Goal: Navigation & Orientation: Find specific page/section

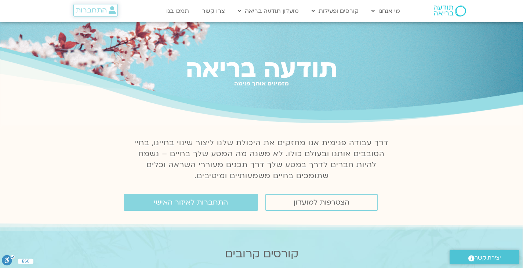
click at [81, 11] on span "התחברות" at bounding box center [91, 10] width 31 height 8
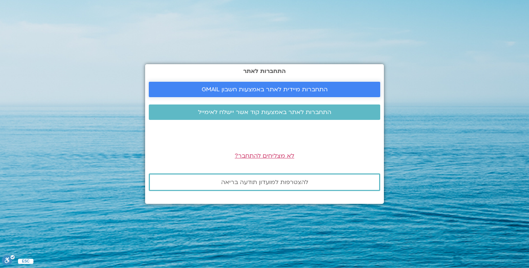
click at [280, 92] on span "התחברות מיידית לאתר באמצעות חשבון GMAIL" at bounding box center [265, 89] width 126 height 7
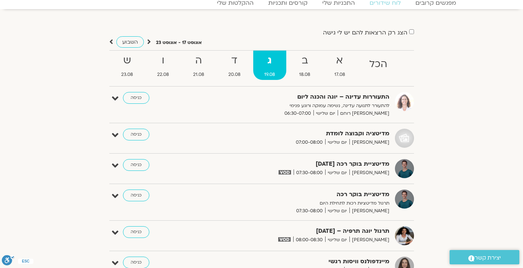
scroll to position [31, 0]
click at [436, 3] on link "מפגשים קרובים" at bounding box center [435, 3] width 66 height 9
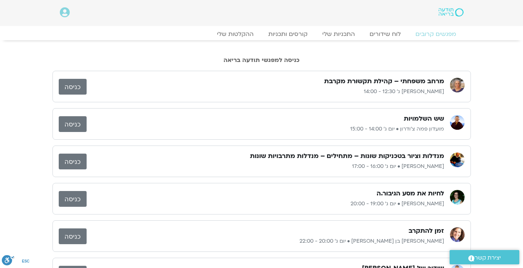
click at [73, 86] on link "כניסה" at bounding box center [73, 87] width 28 height 16
